Goal: Transaction & Acquisition: Purchase product/service

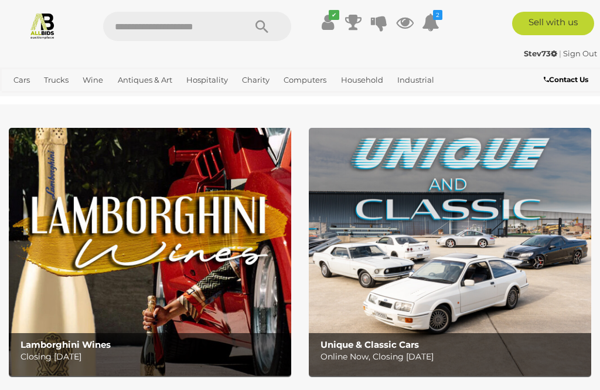
click at [0, 0] on link "View All Antiques & Art Auctions" at bounding box center [0, 0] width 0 height 0
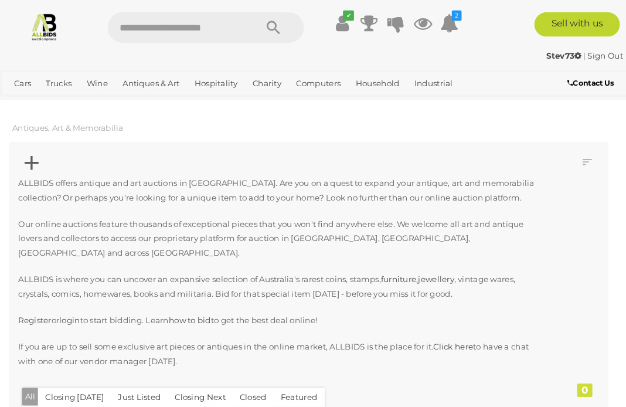
scroll to position [2, 0]
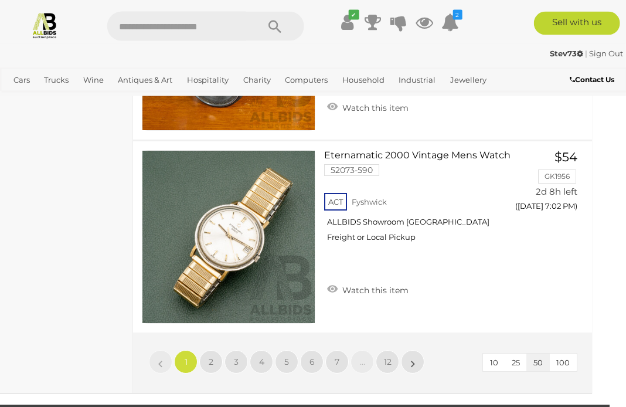
scroll to position [9885, 17]
click at [212, 356] on span "2" at bounding box center [210, 361] width 5 height 11
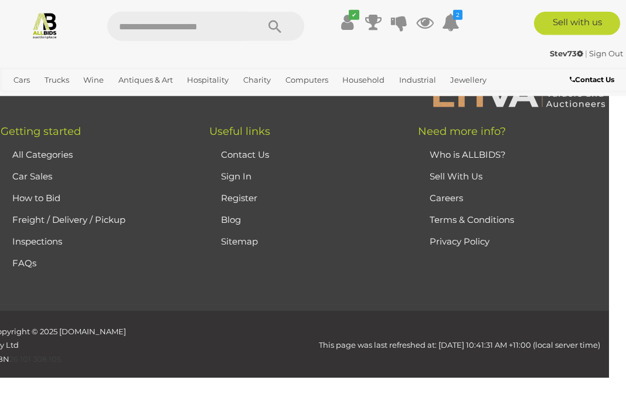
scroll to position [301, 0]
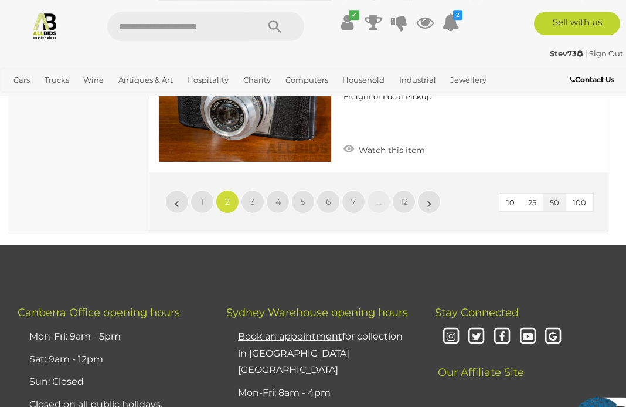
scroll to position [9966, 0]
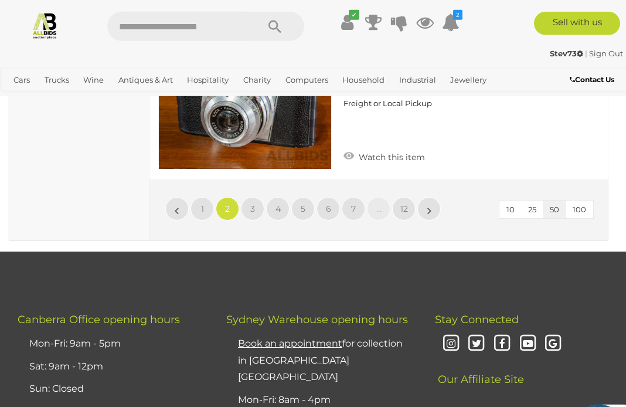
click at [253, 203] on span "3" at bounding box center [252, 208] width 5 height 11
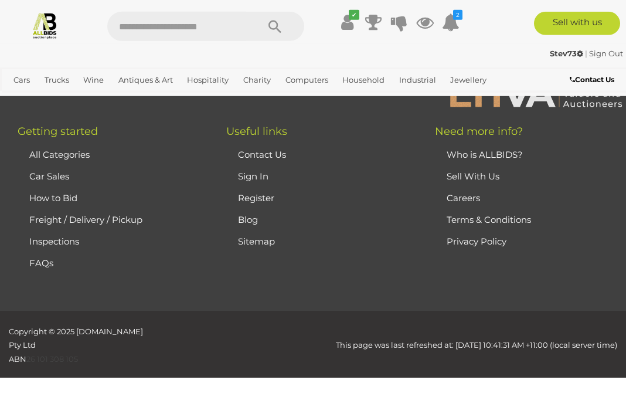
scroll to position [301, 0]
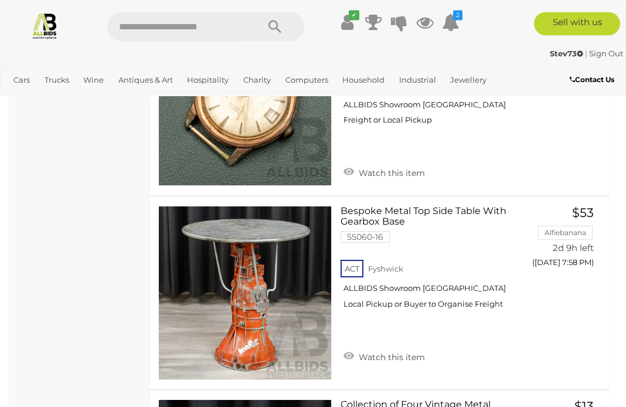
scroll to position [6261, 0]
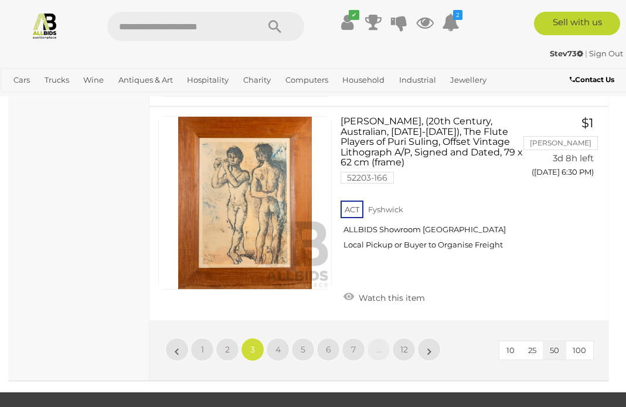
click at [288, 338] on link "4" at bounding box center [277, 349] width 23 height 23
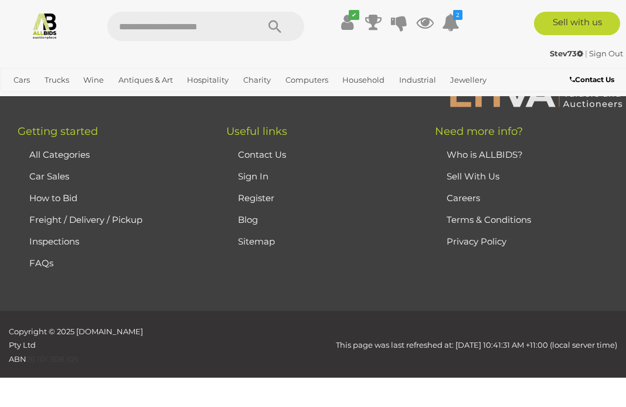
scroll to position [301, 0]
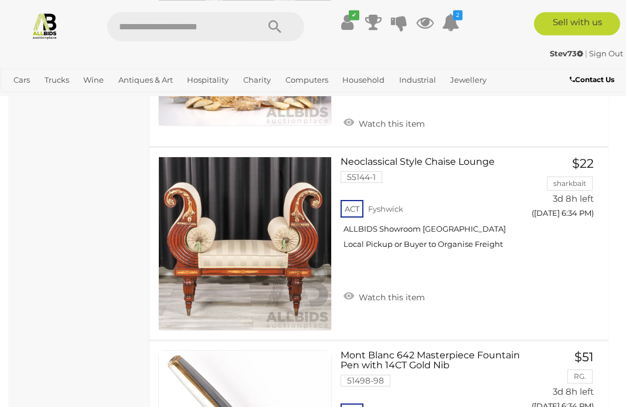
scroll to position [1059, 0]
click at [376, 287] on link "Watch this item" at bounding box center [384, 296] width 87 height 18
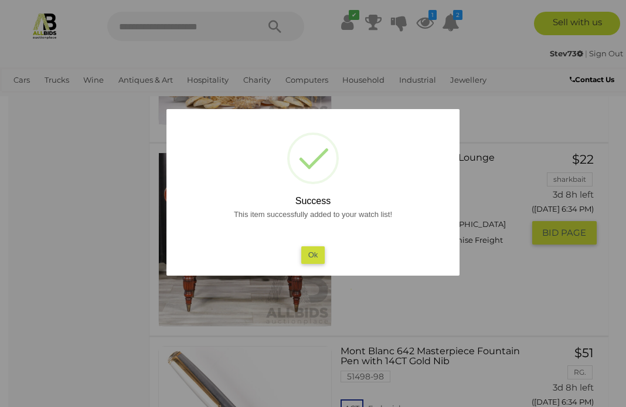
click at [315, 263] on button "Ok" at bounding box center [313, 254] width 24 height 17
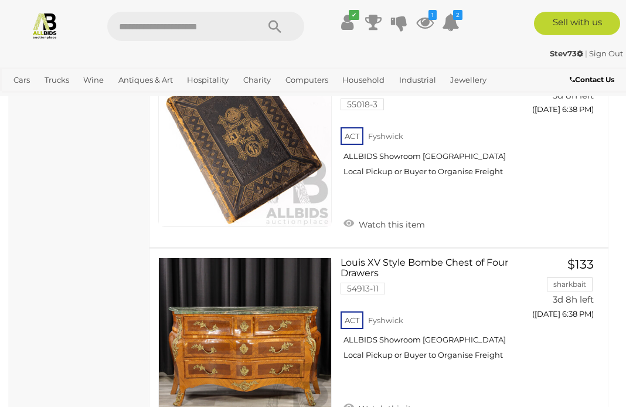
scroll to position [2753, 0]
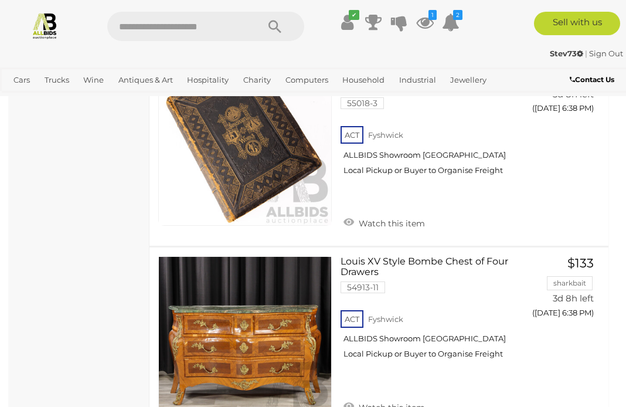
click at [427, 22] on icon at bounding box center [425, 22] width 18 height 21
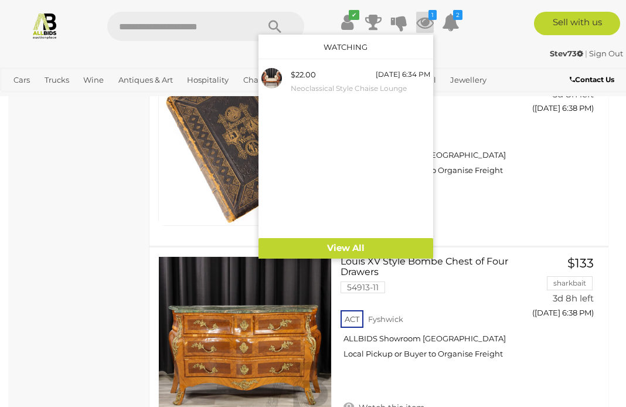
click at [271, 83] on img at bounding box center [272, 78] width 21 height 21
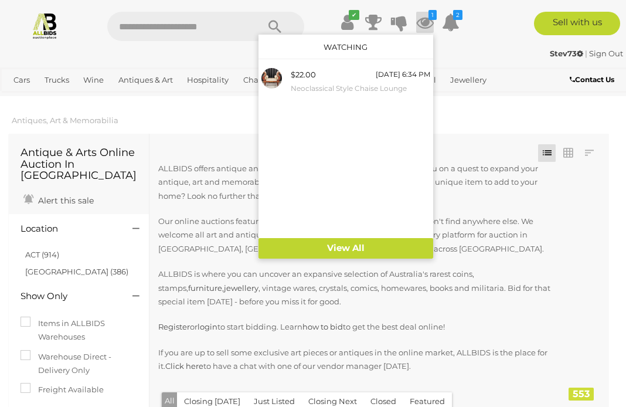
click at [548, 119] on div at bounding box center [313, 203] width 626 height 407
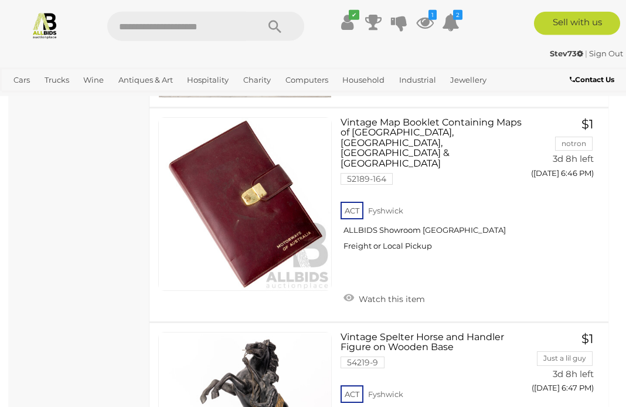
scroll to position [5929, 0]
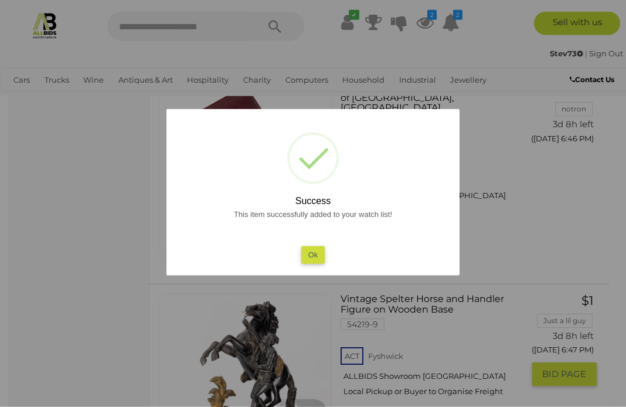
click at [316, 263] on button "Ok" at bounding box center [313, 254] width 24 height 17
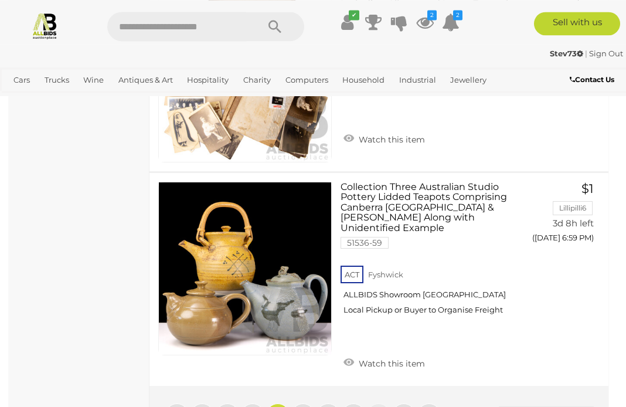
scroll to position [10075, 0]
click at [310, 389] on link "5" at bounding box center [302, 414] width 23 height 23
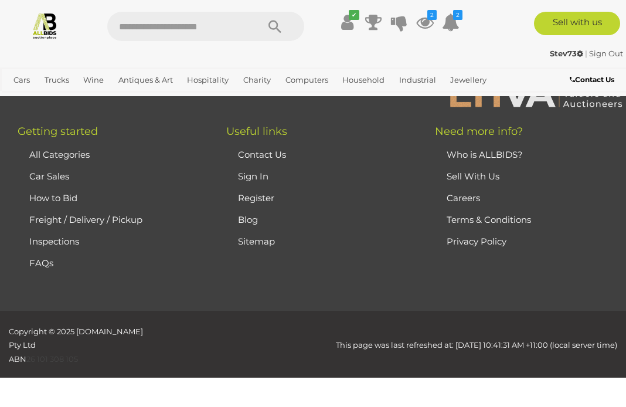
scroll to position [301, 0]
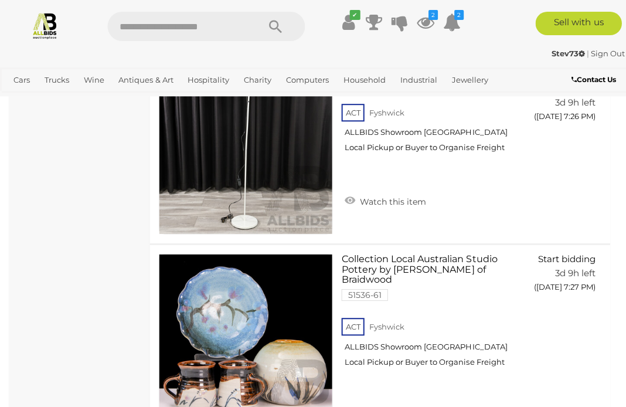
scroll to position [9925, 0]
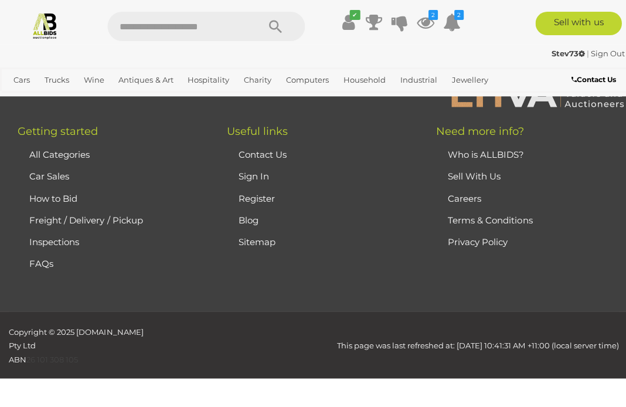
scroll to position [300, 0]
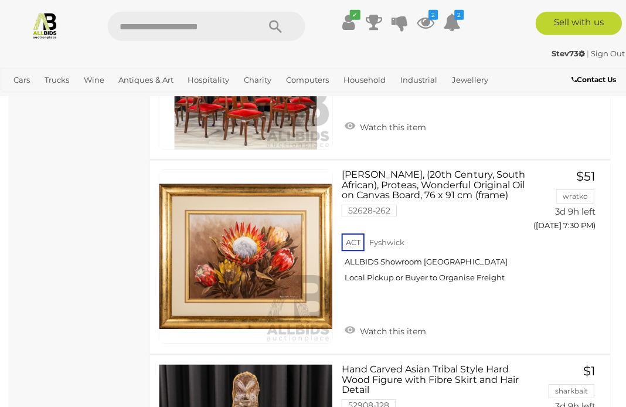
scroll to position [1049, 0]
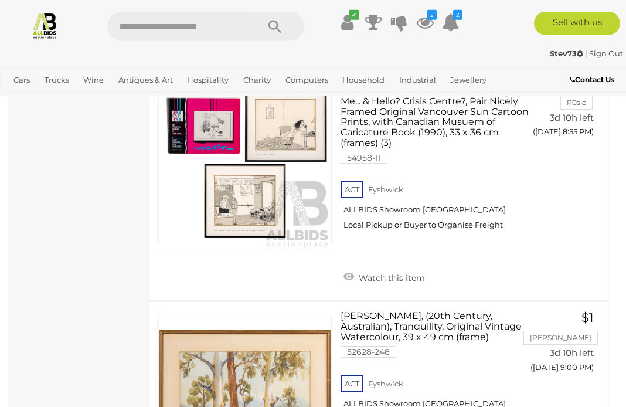
scroll to position [6224, 0]
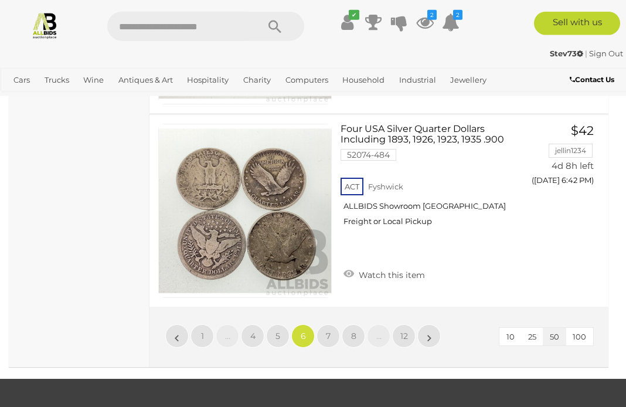
click at [327, 331] on span "7" at bounding box center [328, 336] width 5 height 11
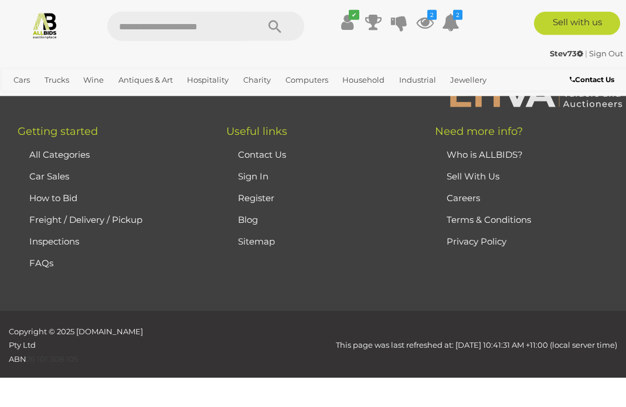
scroll to position [301, 0]
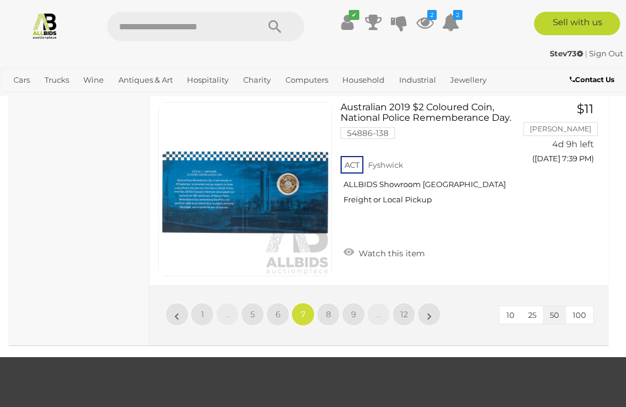
scroll to position [10149, 0]
click at [334, 303] on link "8" at bounding box center [328, 314] width 23 height 23
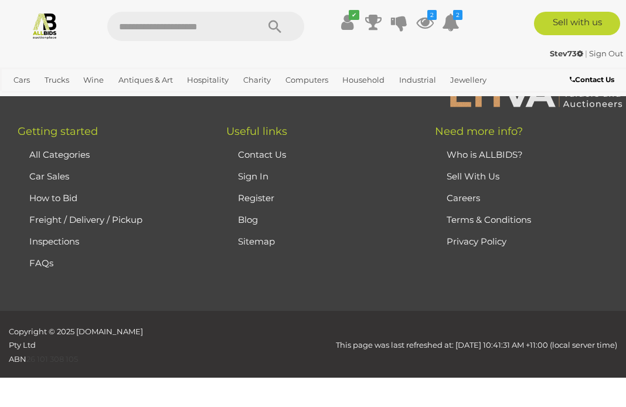
scroll to position [301, 0]
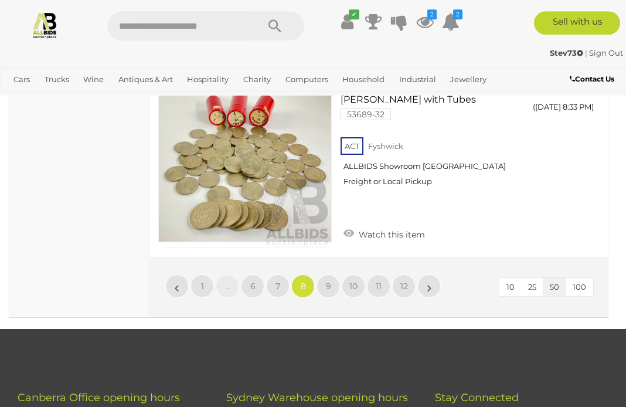
scroll to position [9864, 0]
click at [334, 274] on link "9" at bounding box center [328, 285] width 23 height 23
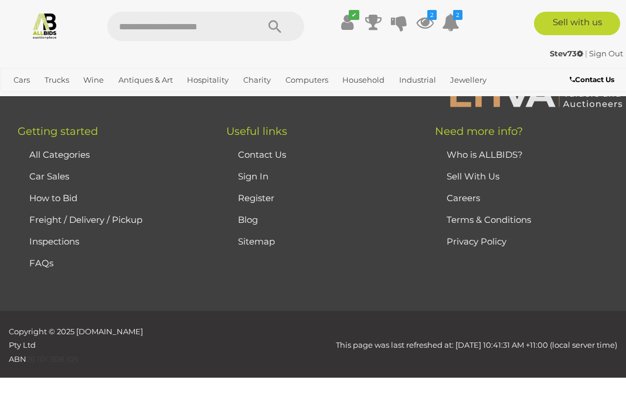
scroll to position [301, 0]
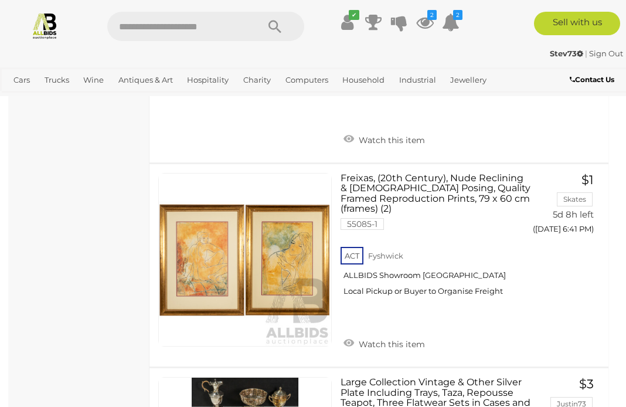
scroll to position [4408, 0]
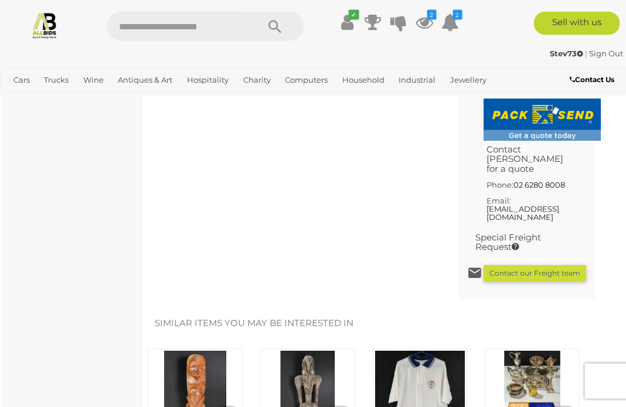
scroll to position [1020, 8]
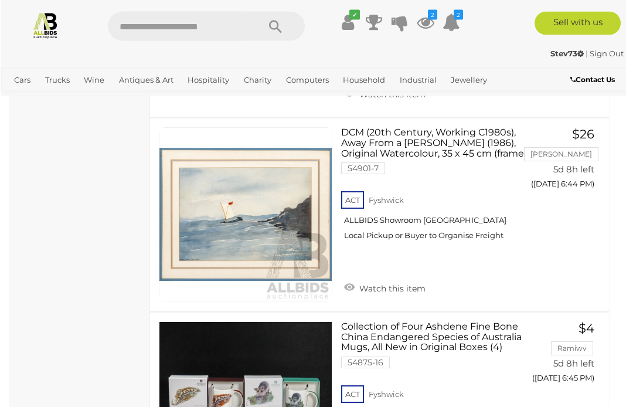
scroll to position [5117, 0]
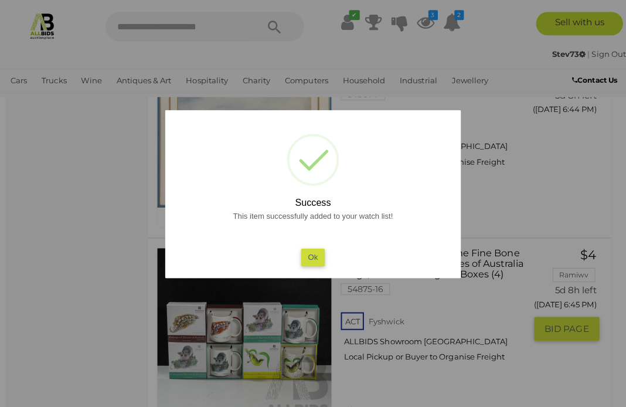
click at [322, 263] on button "Ok" at bounding box center [313, 254] width 24 height 17
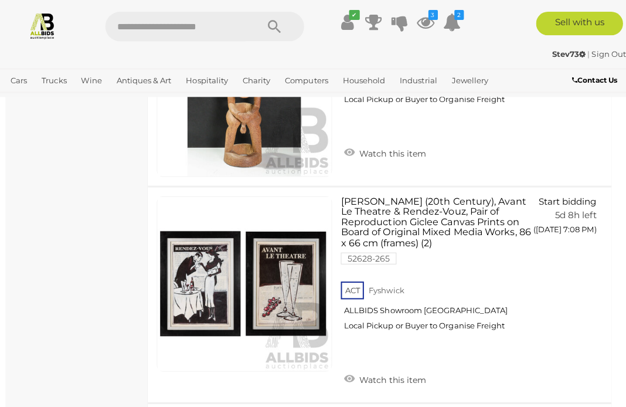
scroll to position [9779, 0]
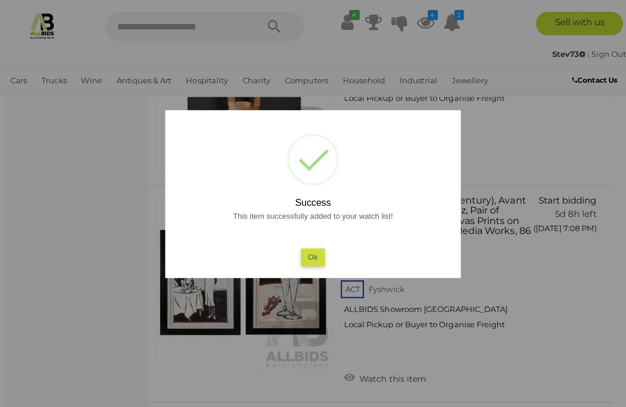
click at [313, 263] on button "Ok" at bounding box center [313, 254] width 24 height 17
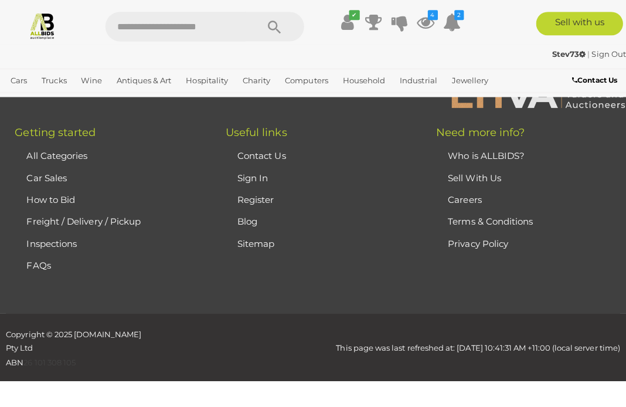
scroll to position [300, 0]
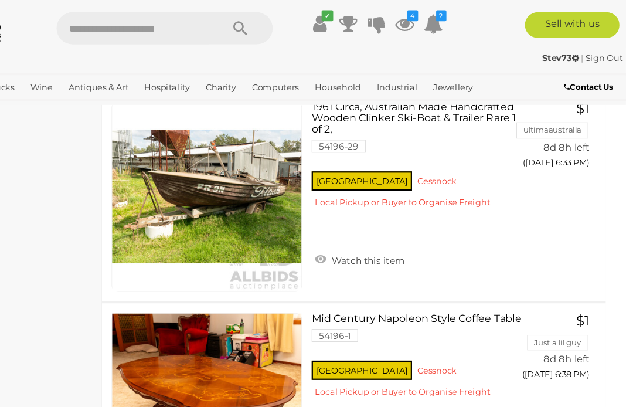
scroll to position [9970, 1]
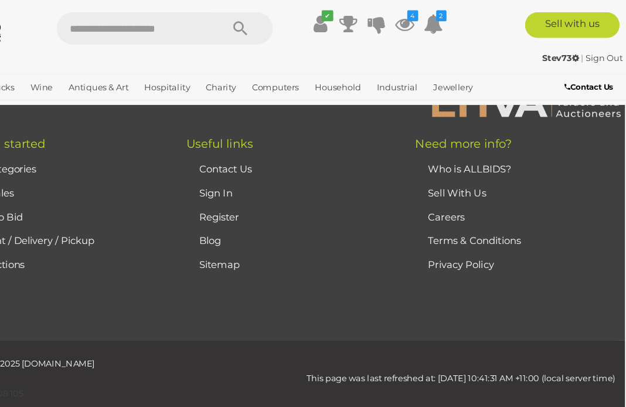
scroll to position [301, 1]
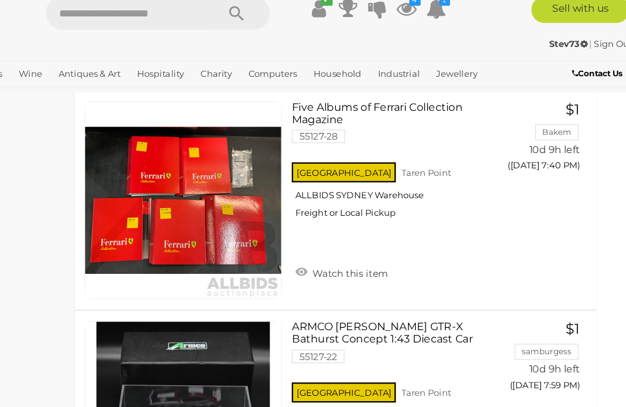
scroll to position [6314, 17]
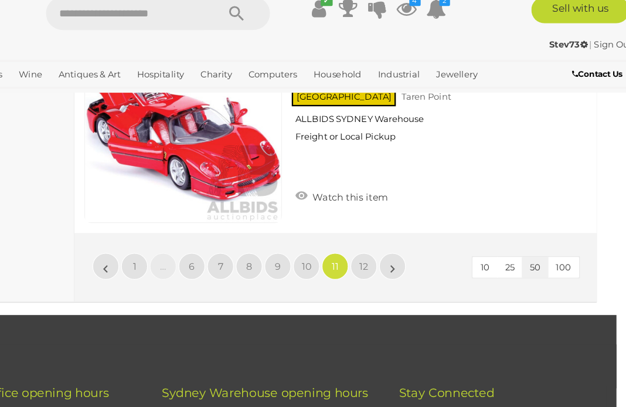
click at [375, 237] on link "12" at bounding box center [386, 248] width 23 height 23
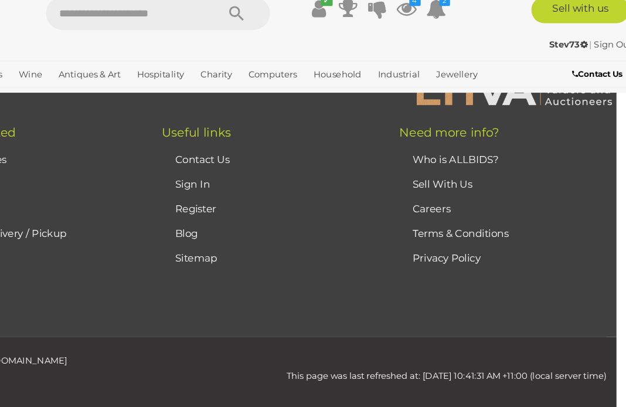
scroll to position [300, 17]
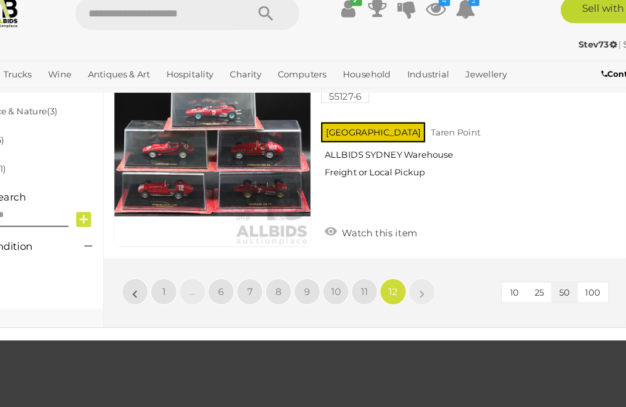
scroll to position [772, 17]
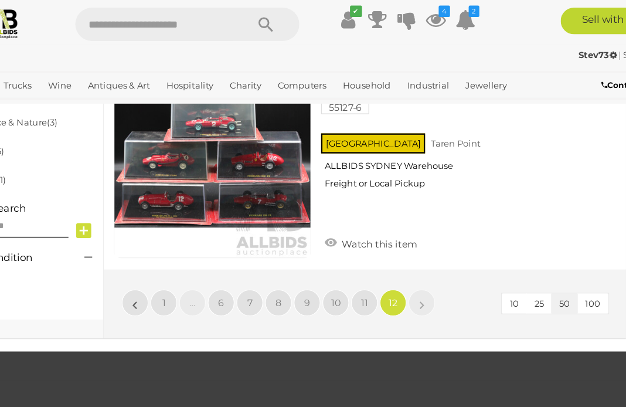
click at [0, 0] on link "Books, Toys & Hobbies" at bounding box center [0, 0] width 0 height 0
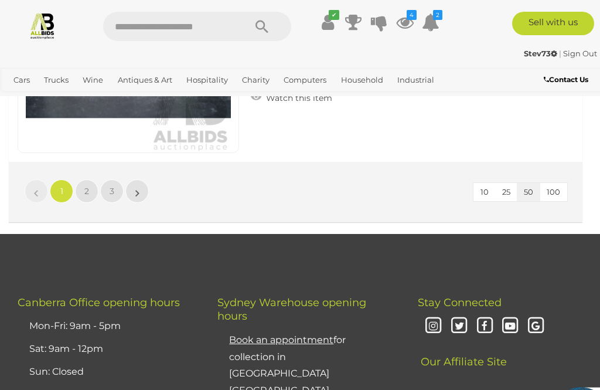
click at [91, 188] on link "2" at bounding box center [86, 190] width 23 height 23
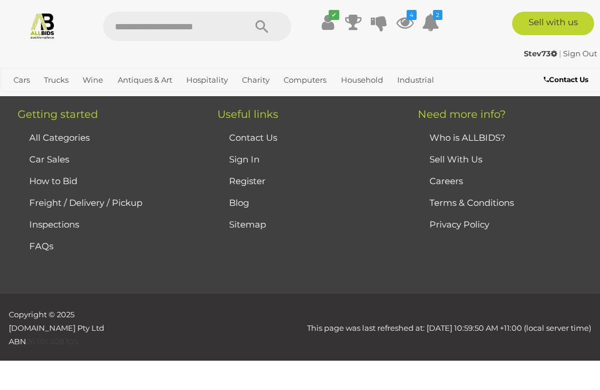
scroll to position [82, 0]
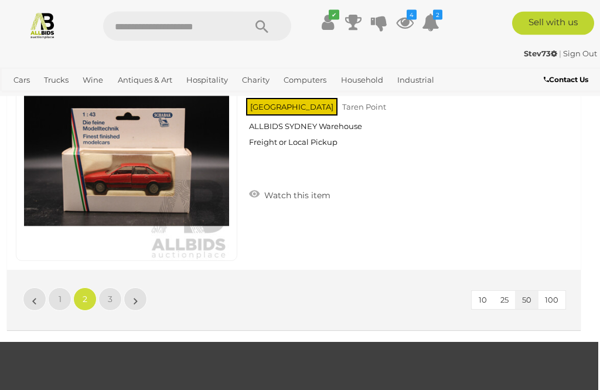
scroll to position [11217, 2]
click at [131, 302] on link "»" at bounding box center [135, 298] width 23 height 23
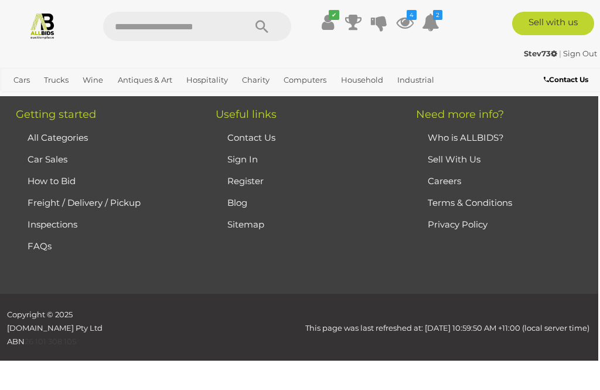
scroll to position [82, 0]
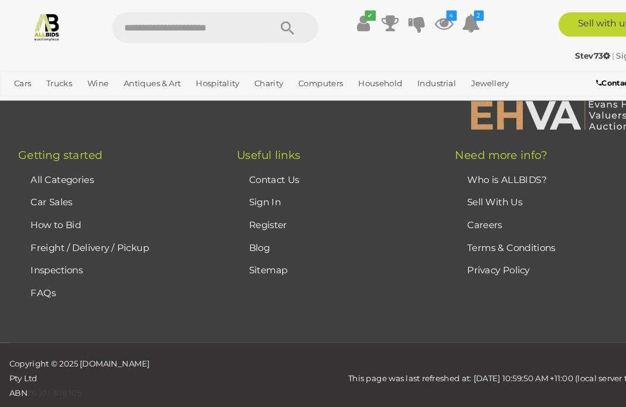
scroll to position [5852, 0]
